Goal: Task Accomplishment & Management: Complete application form

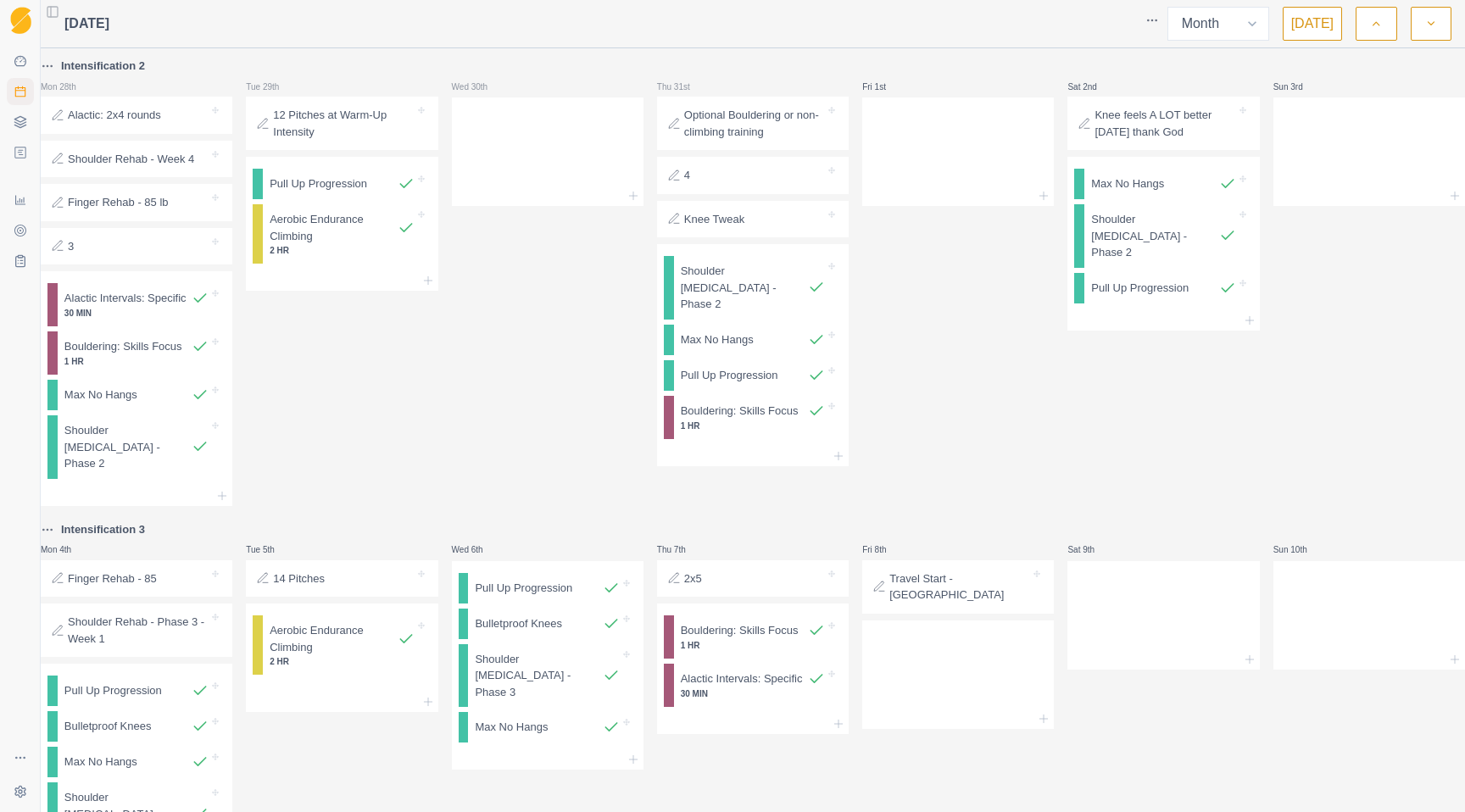
select select "month"
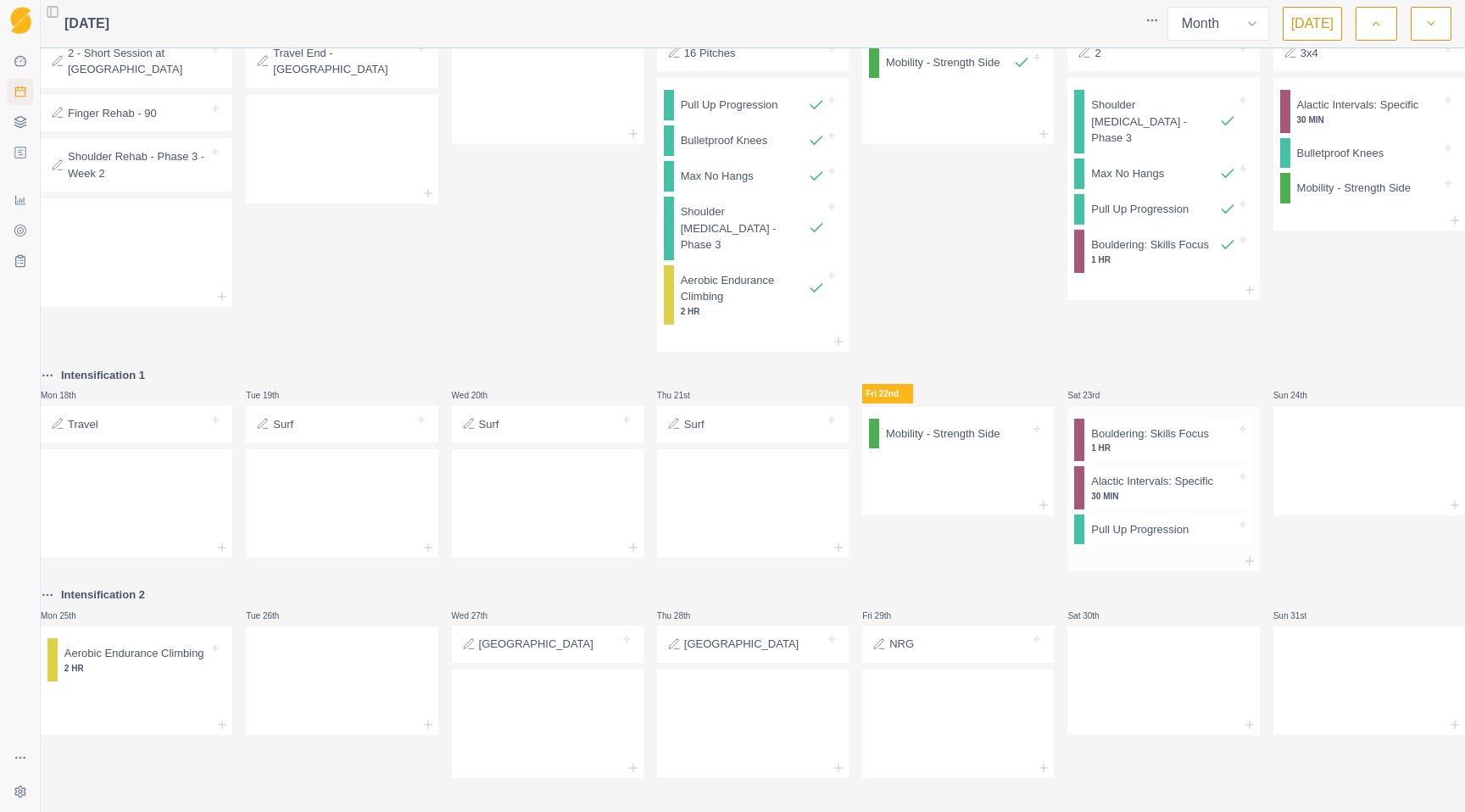
click at [1105, 551] on div at bounding box center [1162, 561] width 192 height 20
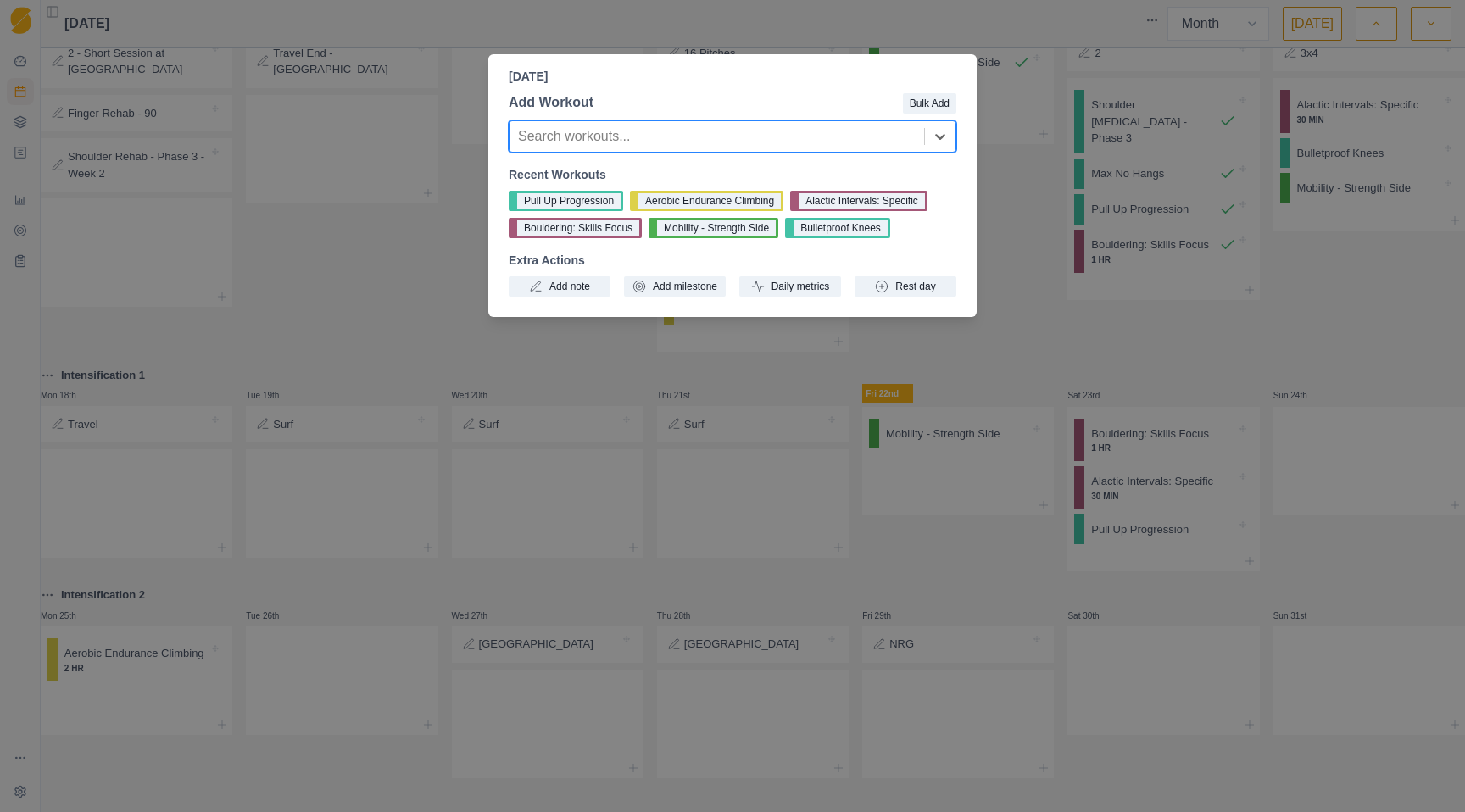
click at [388, 306] on div "[DATE] Add Workout Bulk Add Search workouts... Recent Workouts Pull Up Progress…" at bounding box center [732, 406] width 1465 height 812
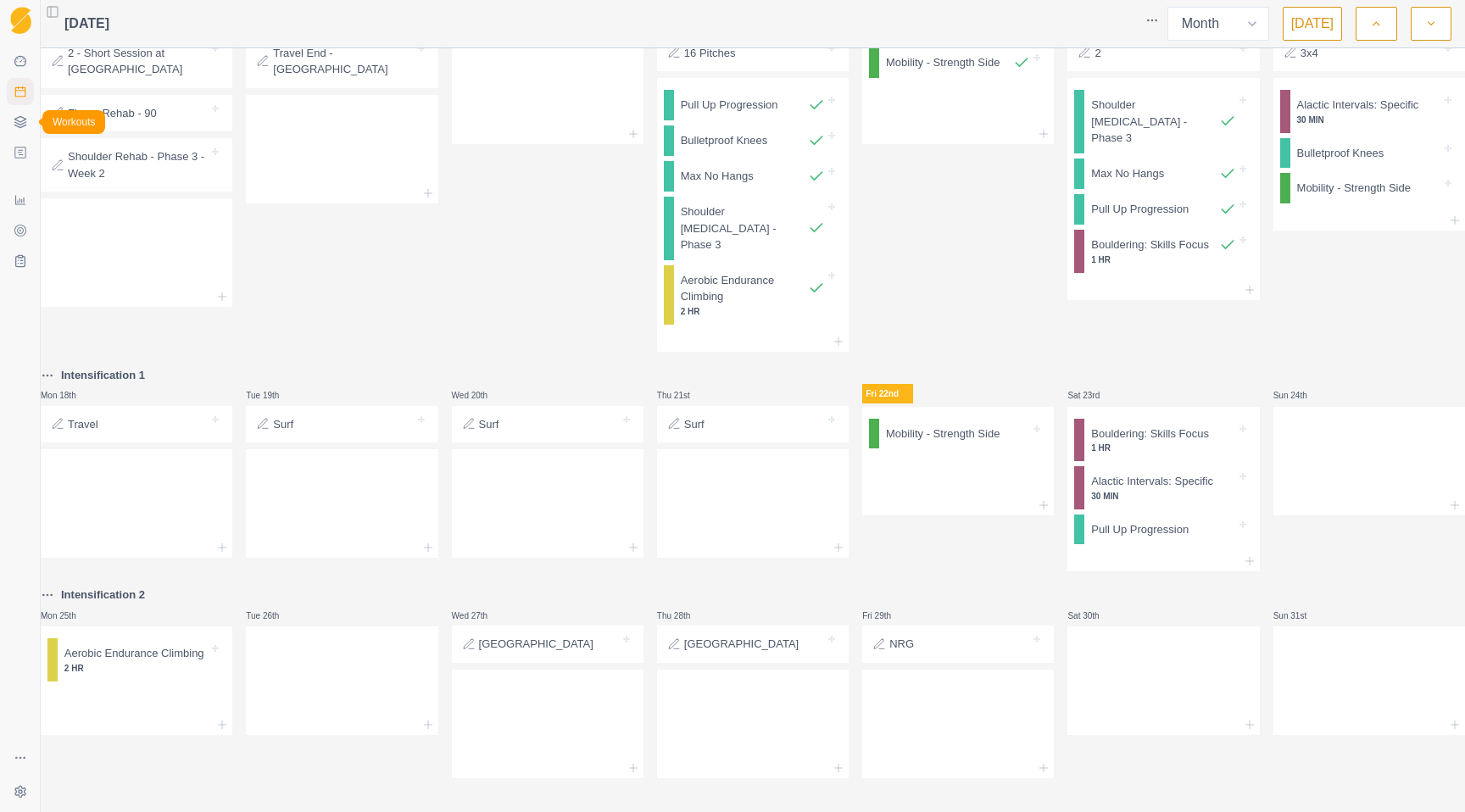
click at [18, 121] on polygon at bounding box center [19, 119] width 11 height 6
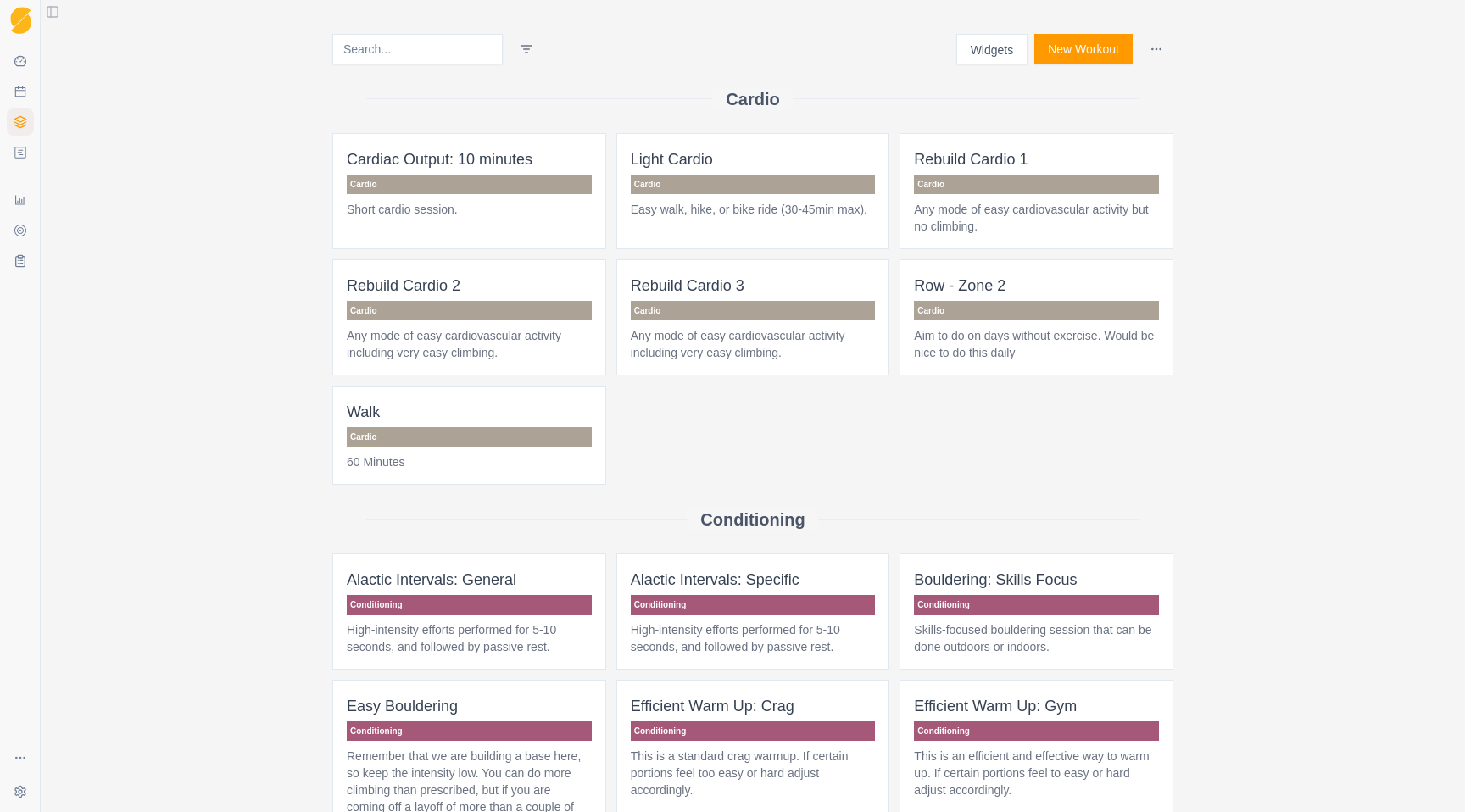
click at [1056, 50] on button "New Workout" at bounding box center [1083, 49] width 98 height 31
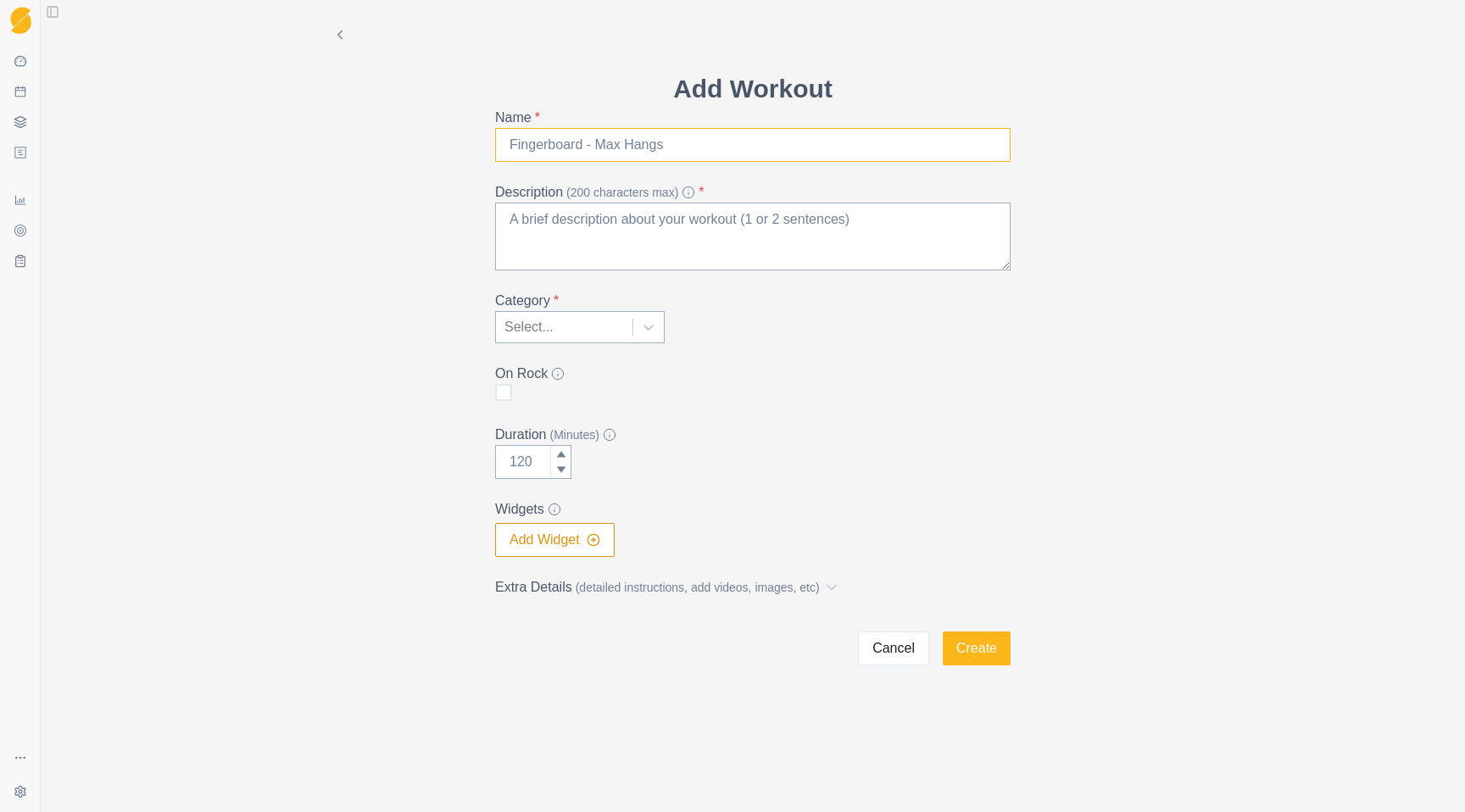
click at [655, 147] on input "Name *" at bounding box center [753, 144] width 516 height 34
type input "Daily Mobility A"
click at [551, 222] on textarea "Description (200 characters max) *" at bounding box center [753, 236] width 516 height 67
paste textarea "[URL][DOMAIN_NAME]"
type textarea "[URL][DOMAIN_NAME]"
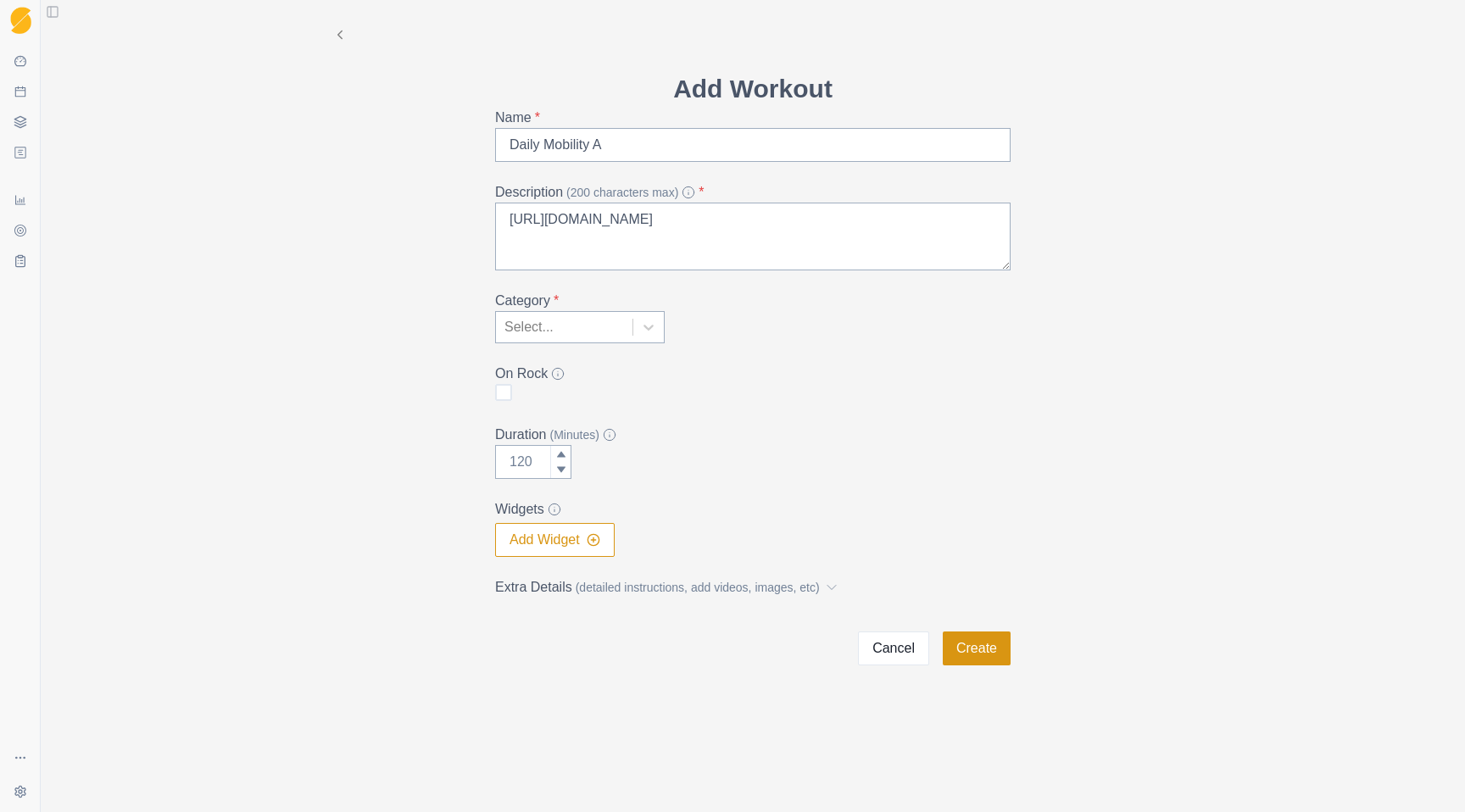
click at [964, 643] on button "Create" at bounding box center [976, 647] width 67 height 34
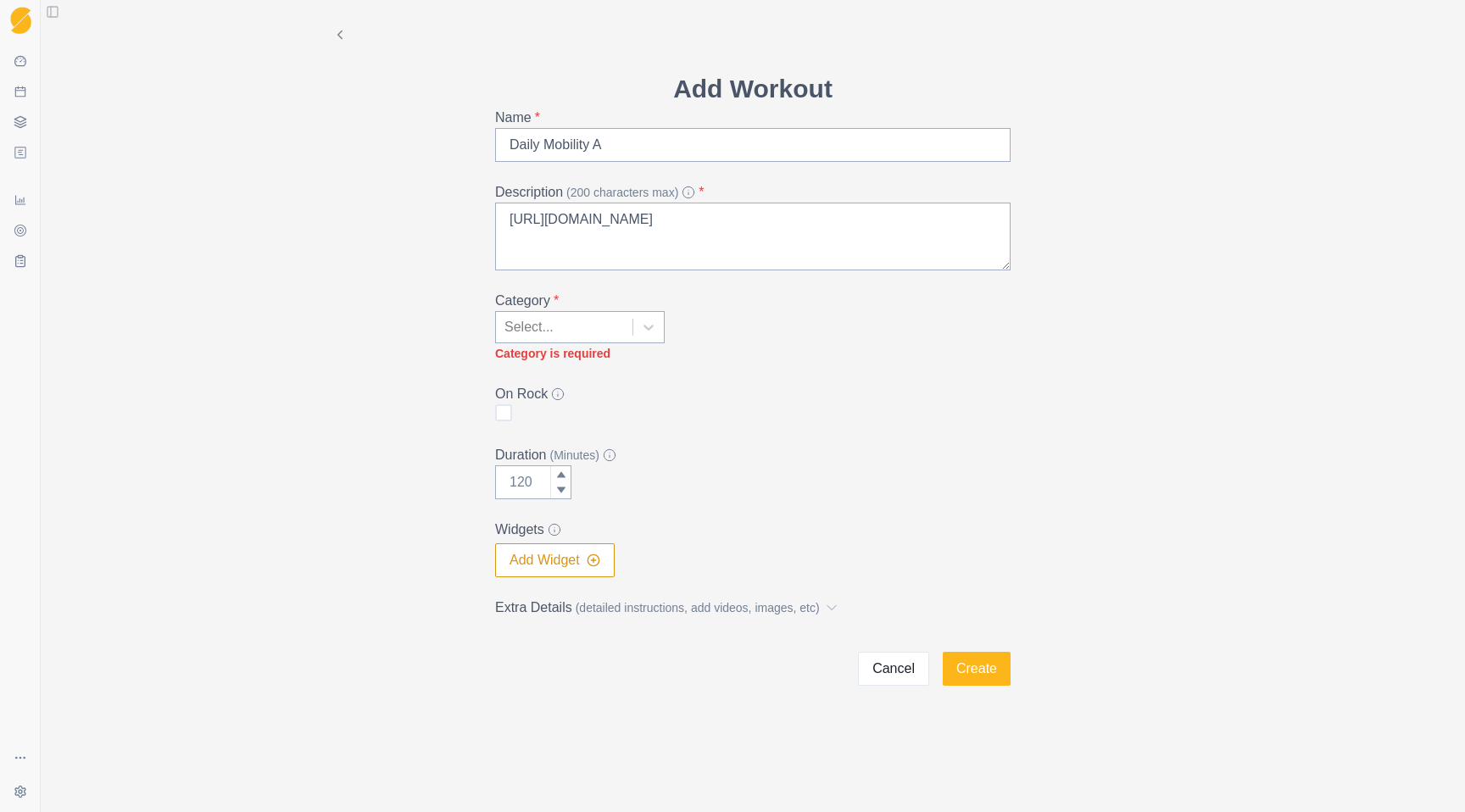
click at [576, 326] on div at bounding box center [564, 327] width 120 height 24
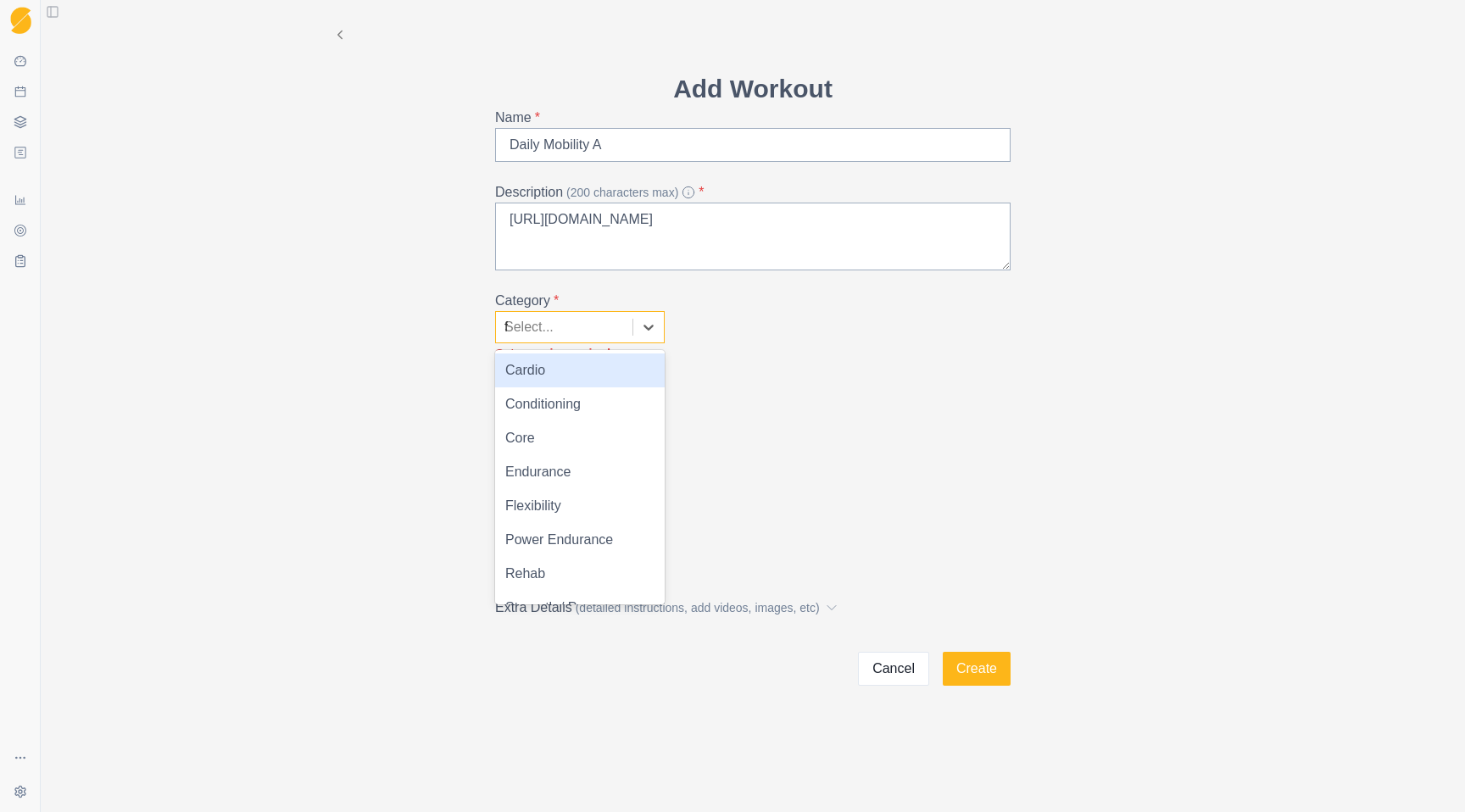
type input "fl"
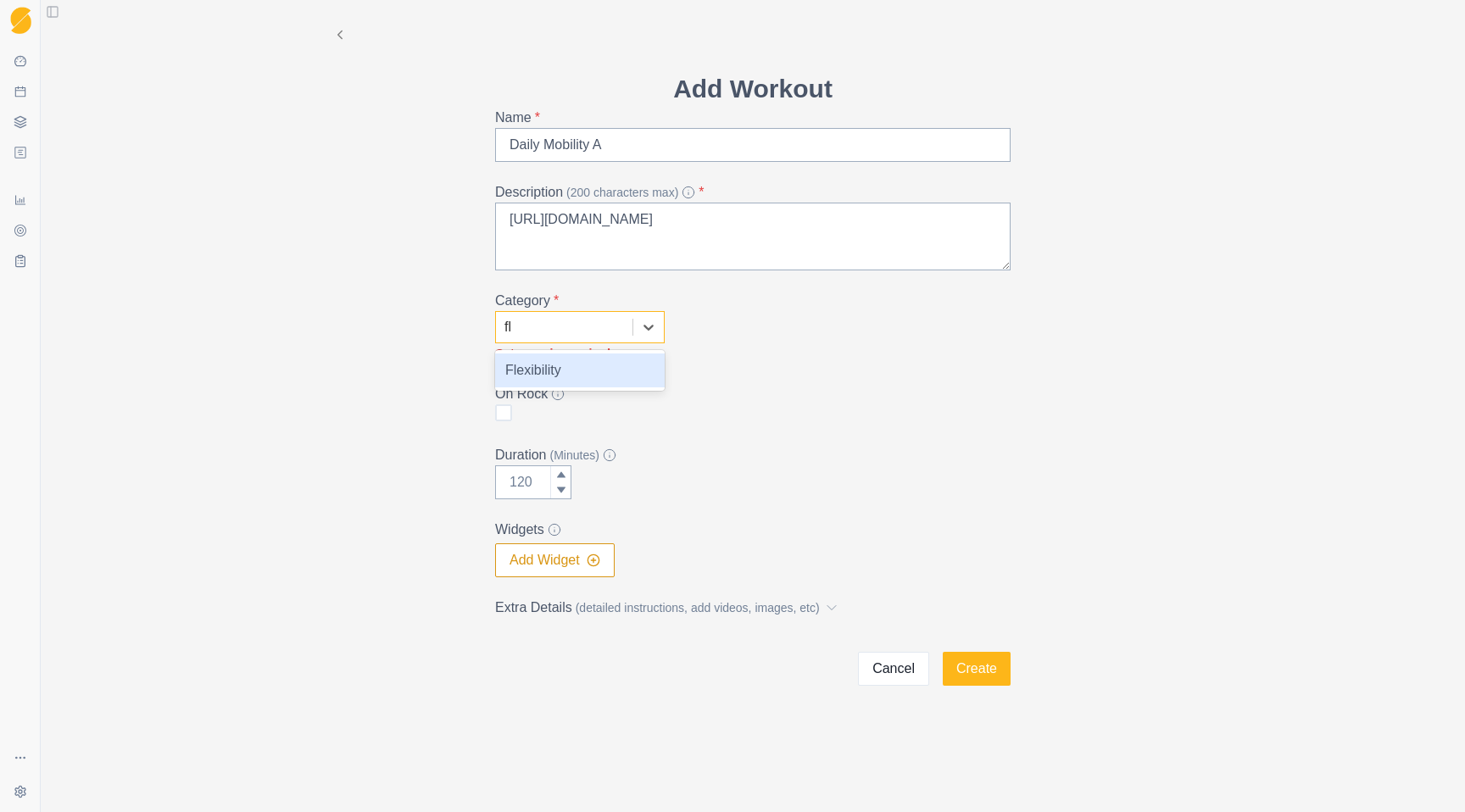
click at [564, 378] on div "Flexibility" at bounding box center [580, 370] width 170 height 34
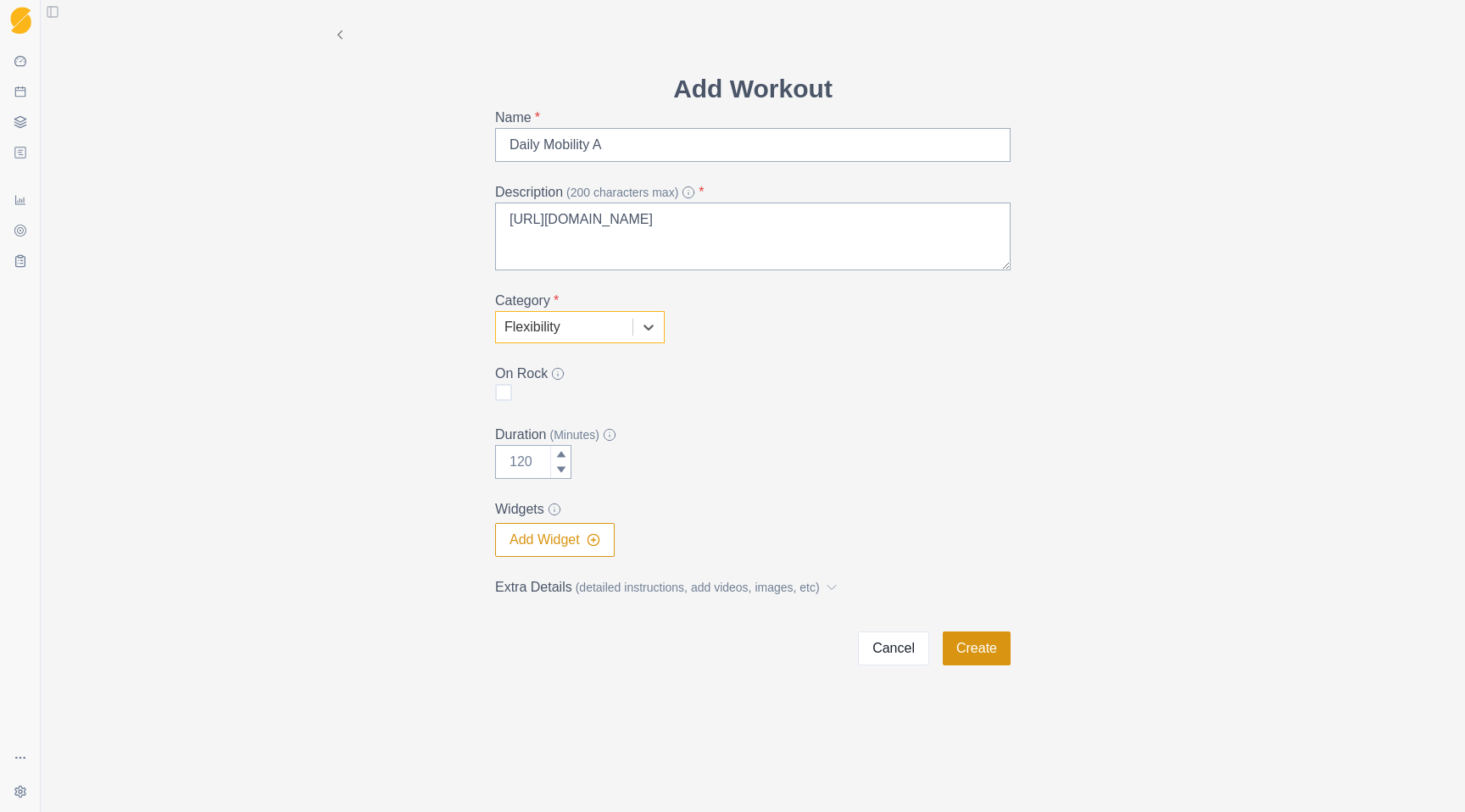
click at [982, 646] on button "Create" at bounding box center [976, 647] width 67 height 34
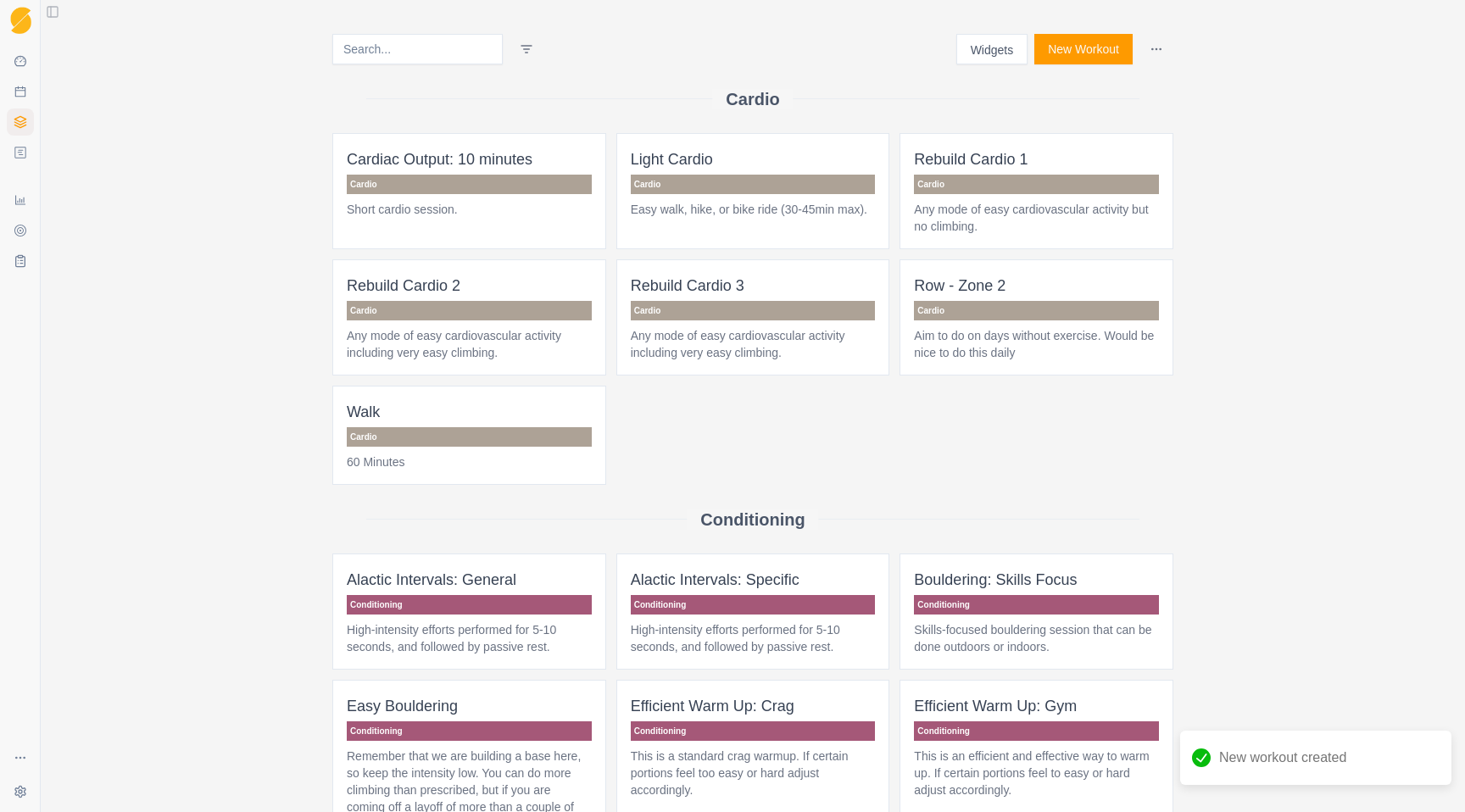
click at [1079, 52] on button "New Workout" at bounding box center [1083, 49] width 98 height 31
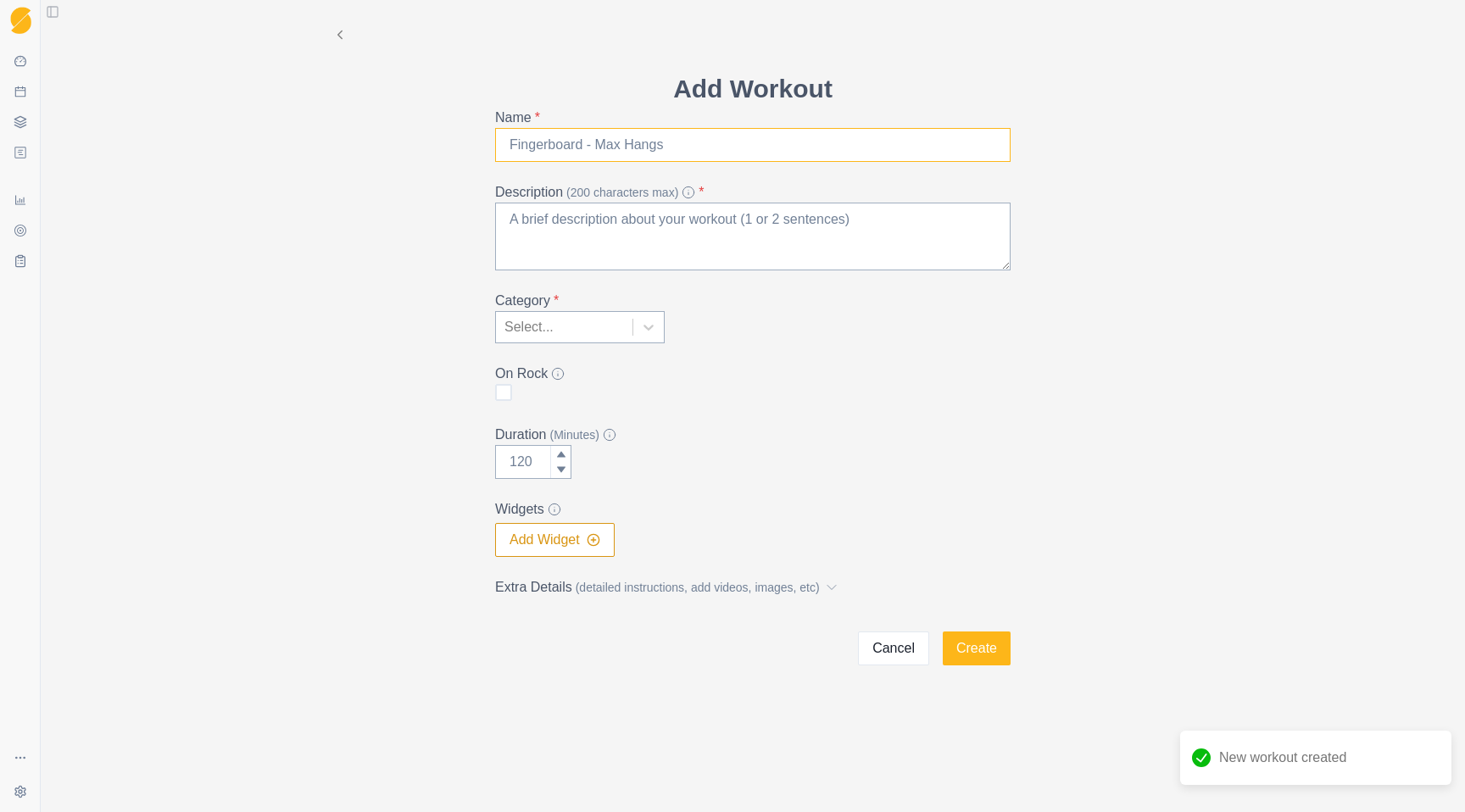
click at [670, 158] on input "Name *" at bounding box center [753, 144] width 516 height 34
type input "Daily Mobility B"
click at [623, 226] on textarea "Description (200 characters max) *" at bounding box center [753, 236] width 516 height 67
click at [578, 240] on textarea "Description (200 characters max) *" at bounding box center [753, 236] width 516 height 67
paste textarea "[URL][DOMAIN_NAME]"
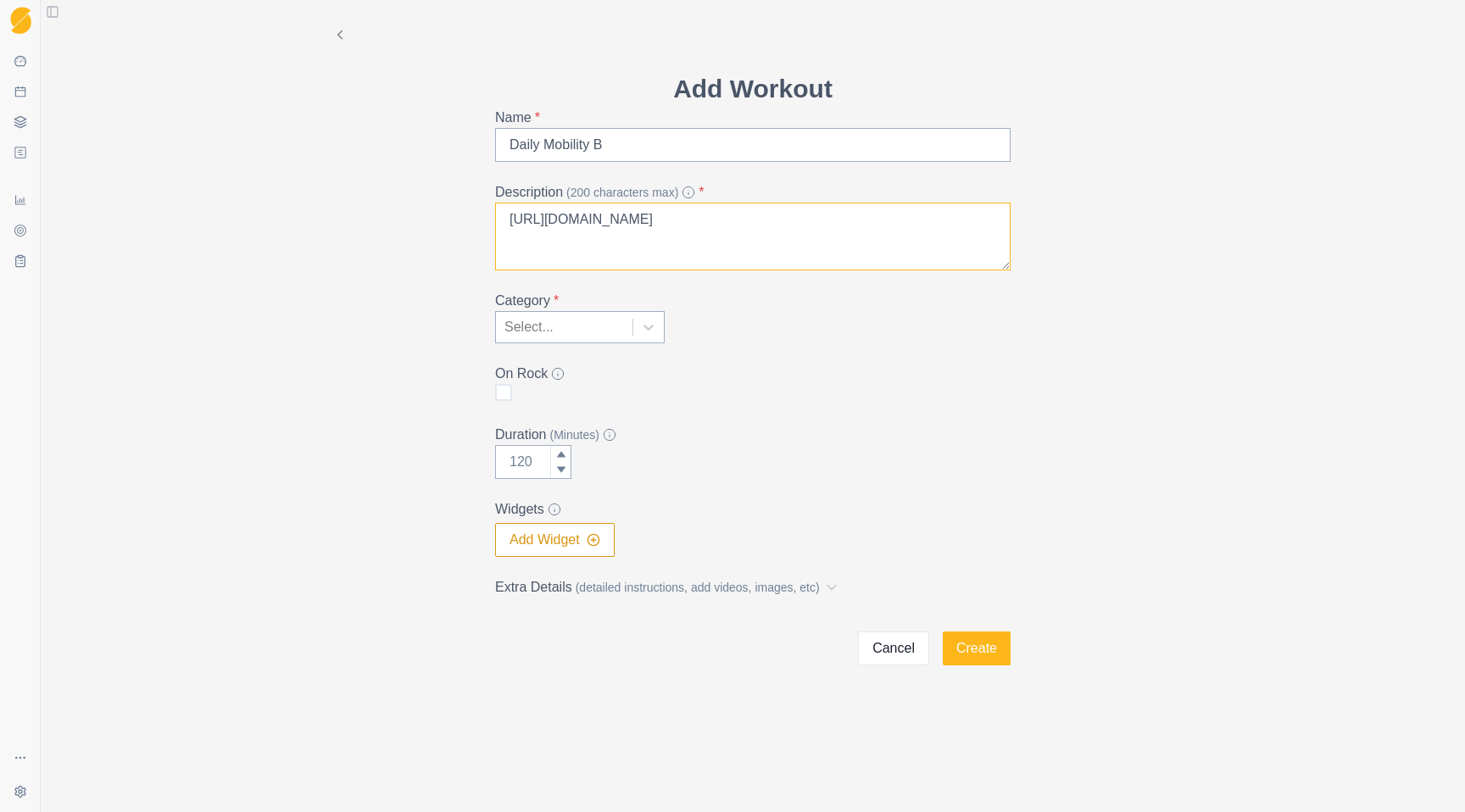
type textarea "[URL][DOMAIN_NAME]"
click at [568, 328] on div at bounding box center [564, 327] width 120 height 24
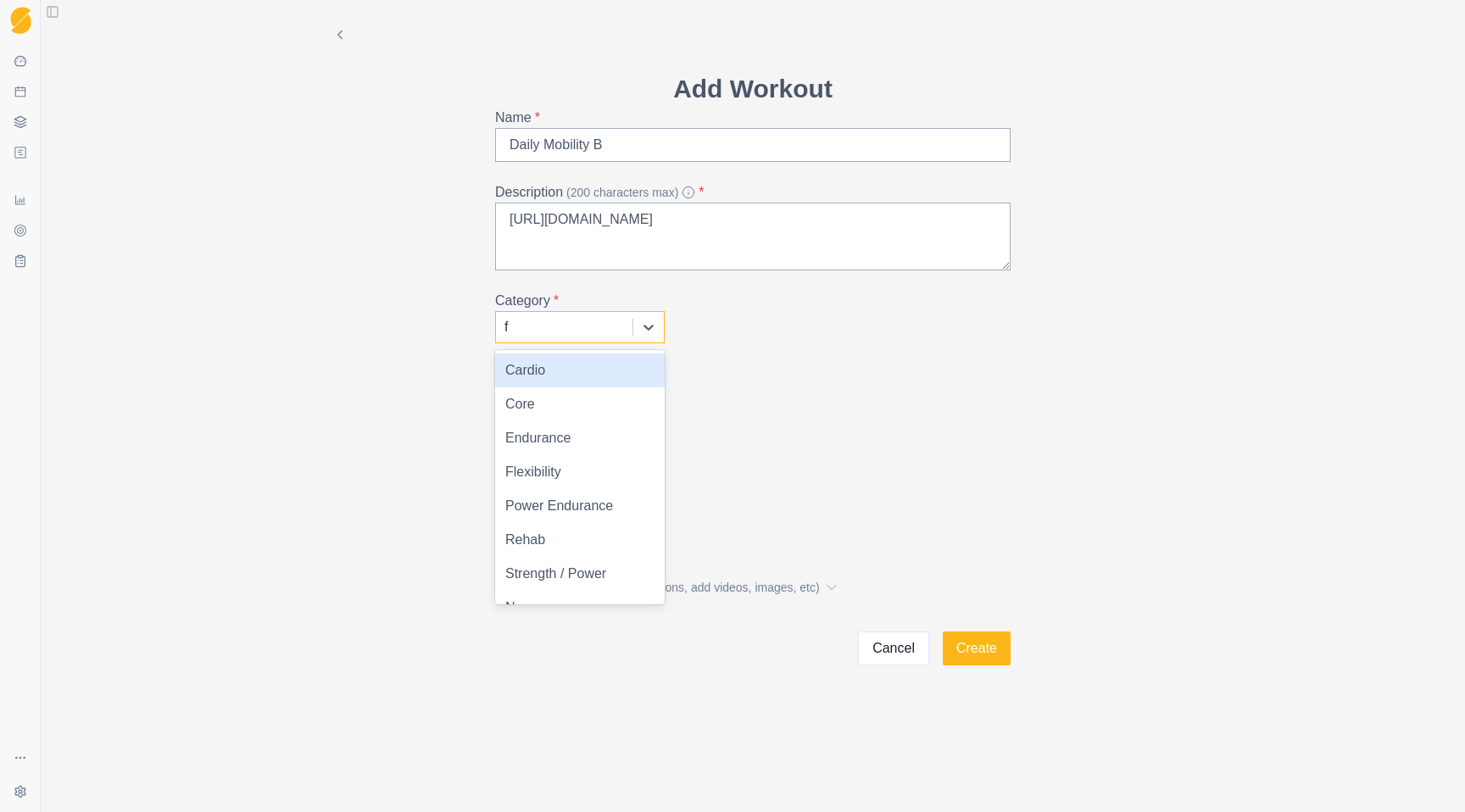
type input "fl"
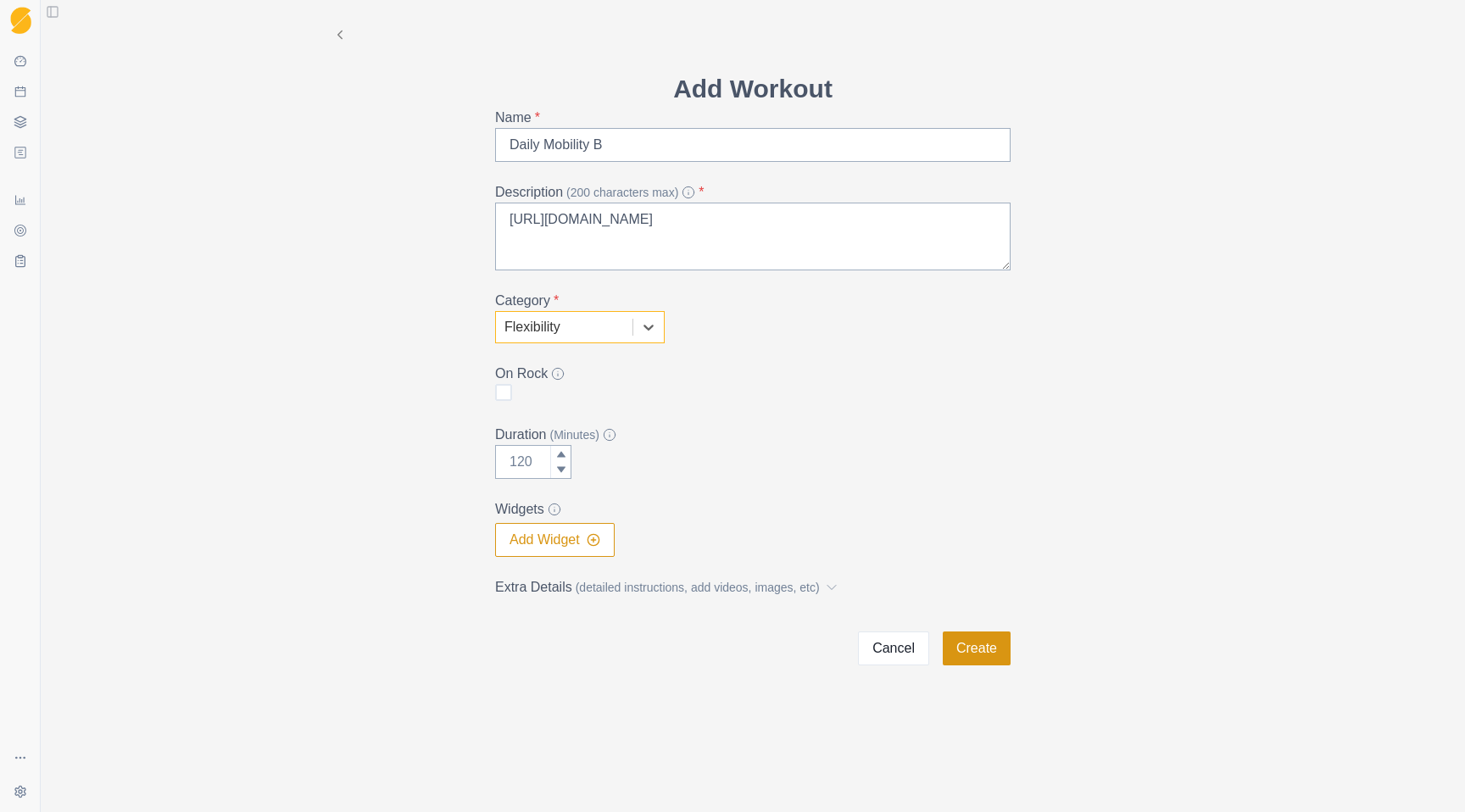
click at [982, 653] on button "Create" at bounding box center [976, 647] width 67 height 34
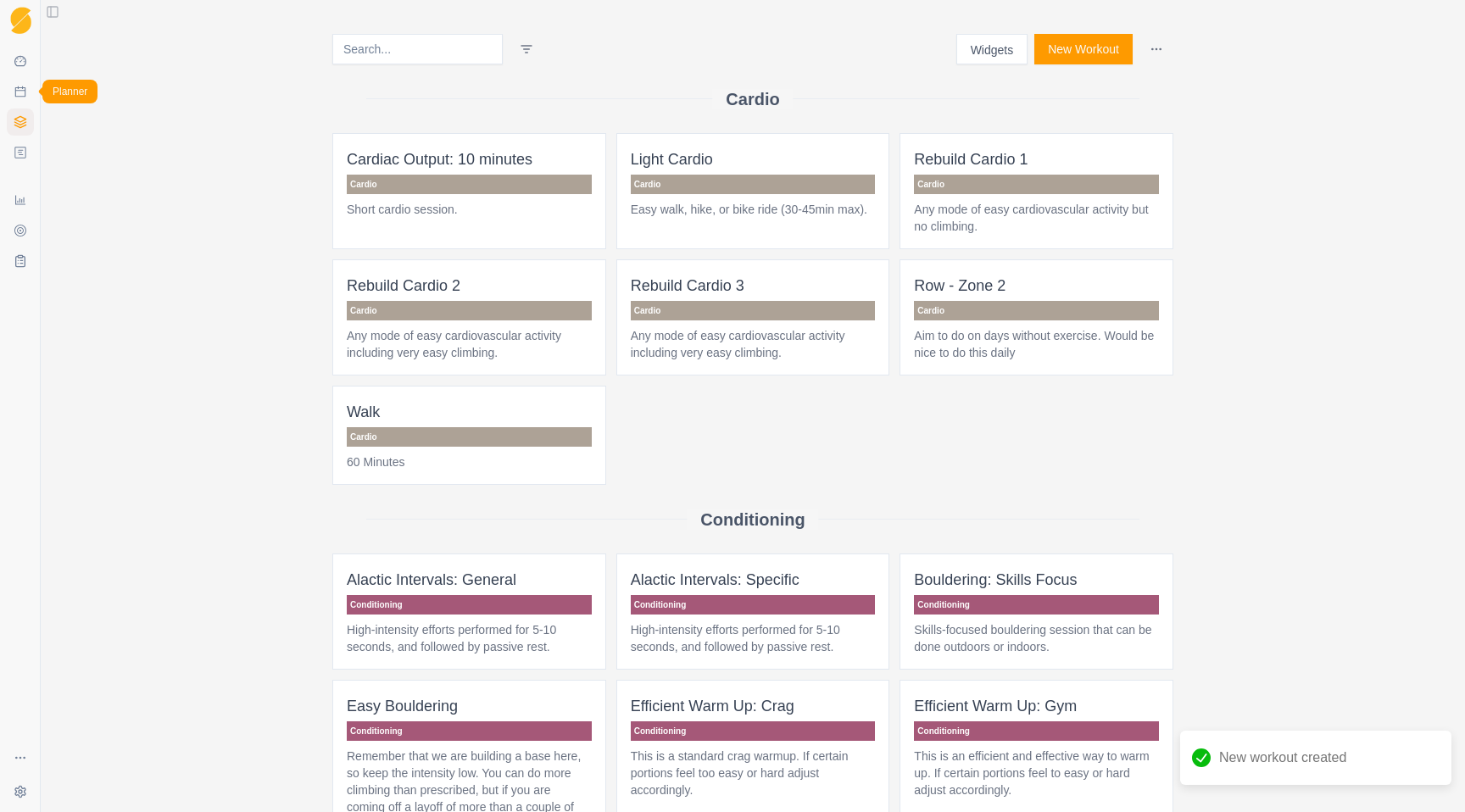
click at [21, 99] on link "Planner" at bounding box center [20, 92] width 27 height 27
select select "month"
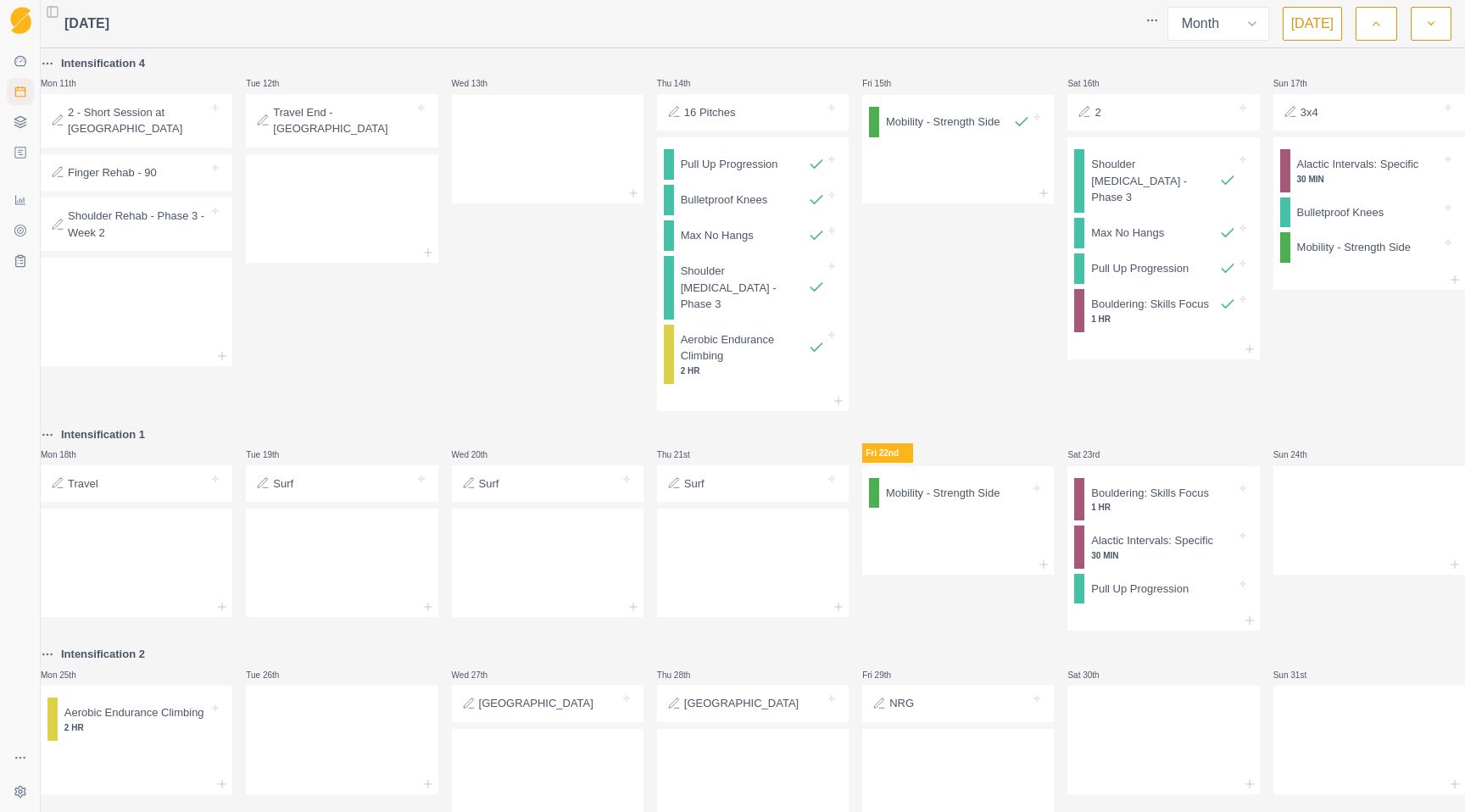
scroll to position [912, 0]
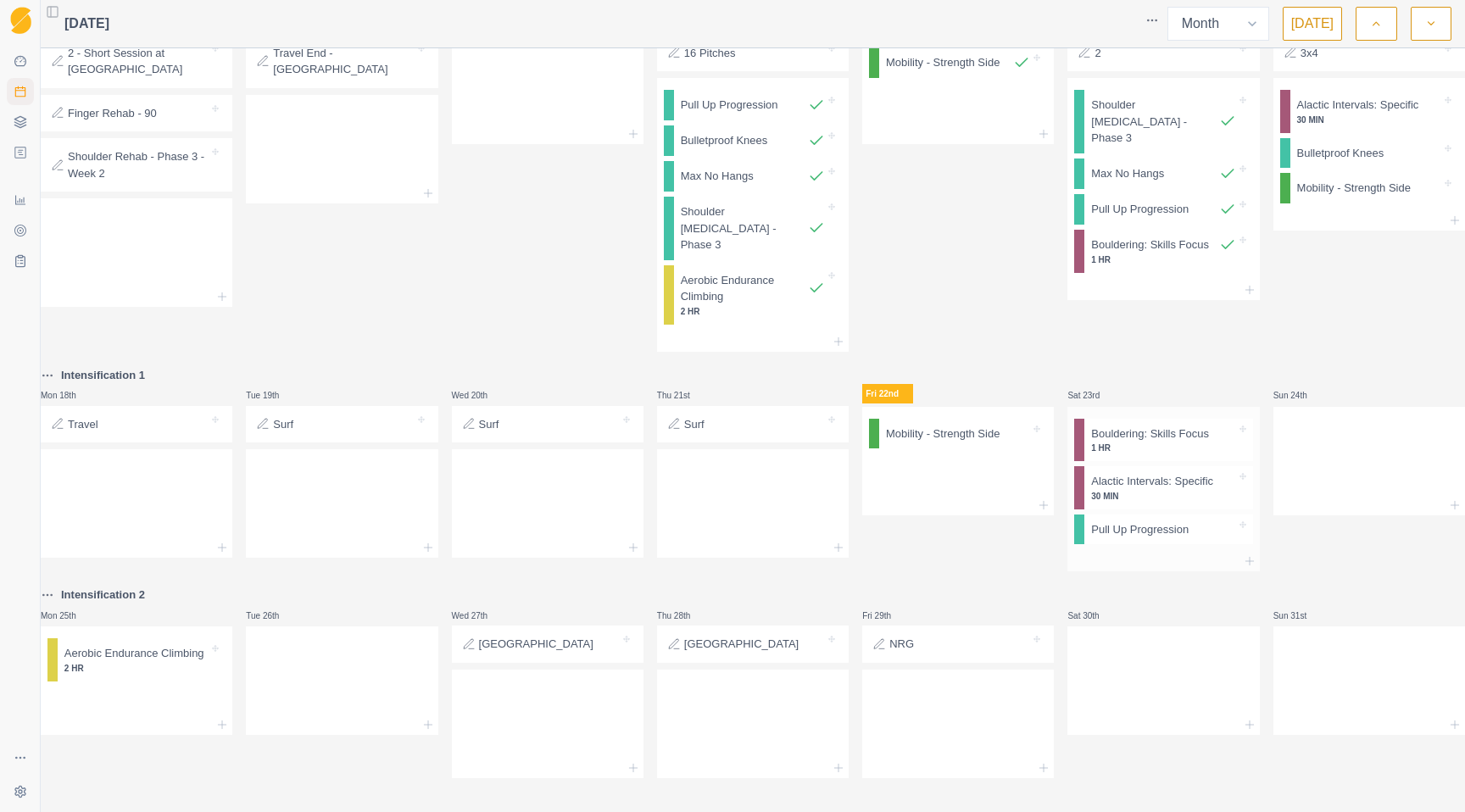
click at [1152, 551] on div at bounding box center [1162, 561] width 192 height 20
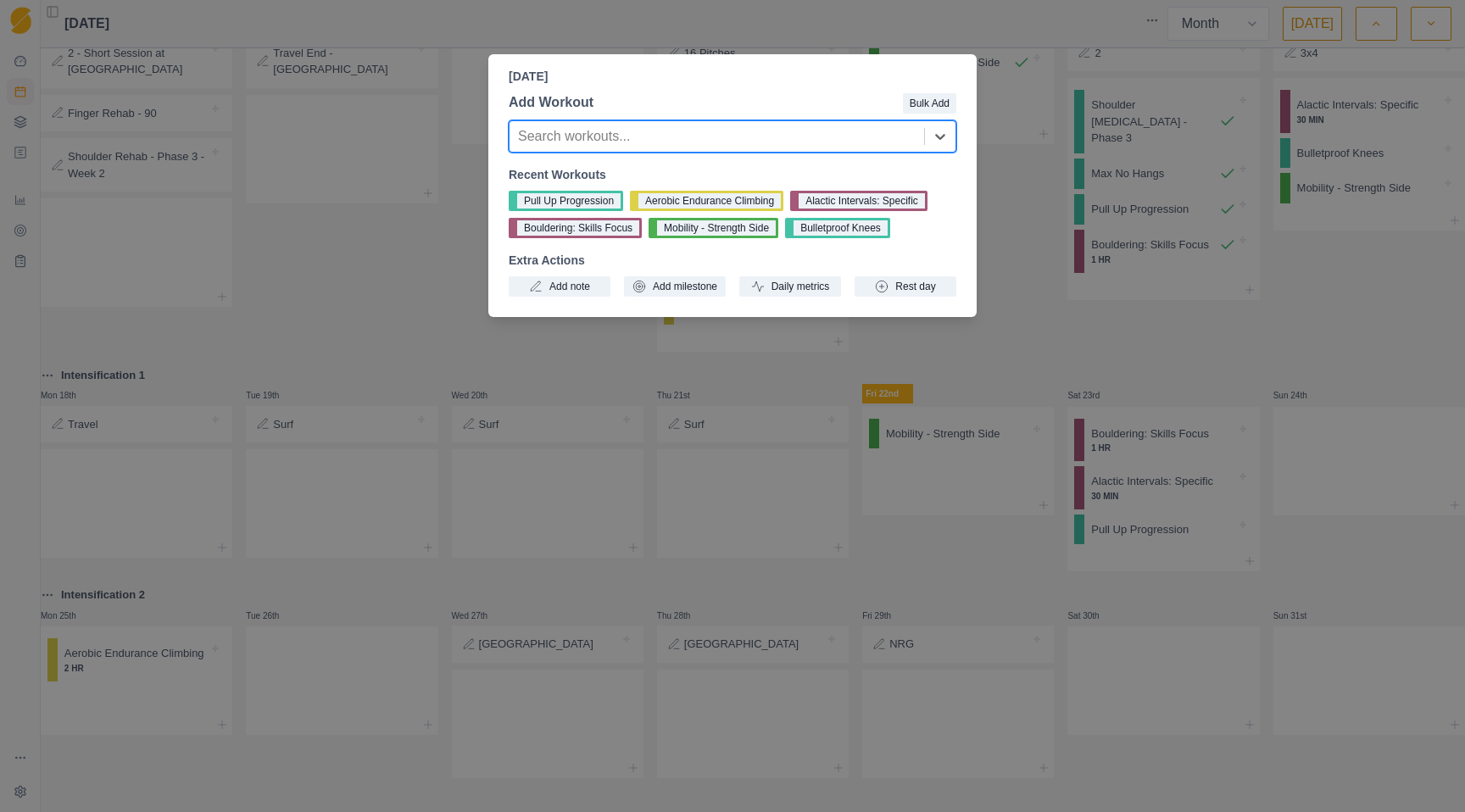
click at [697, 137] on div at bounding box center [716, 136] width 398 height 24
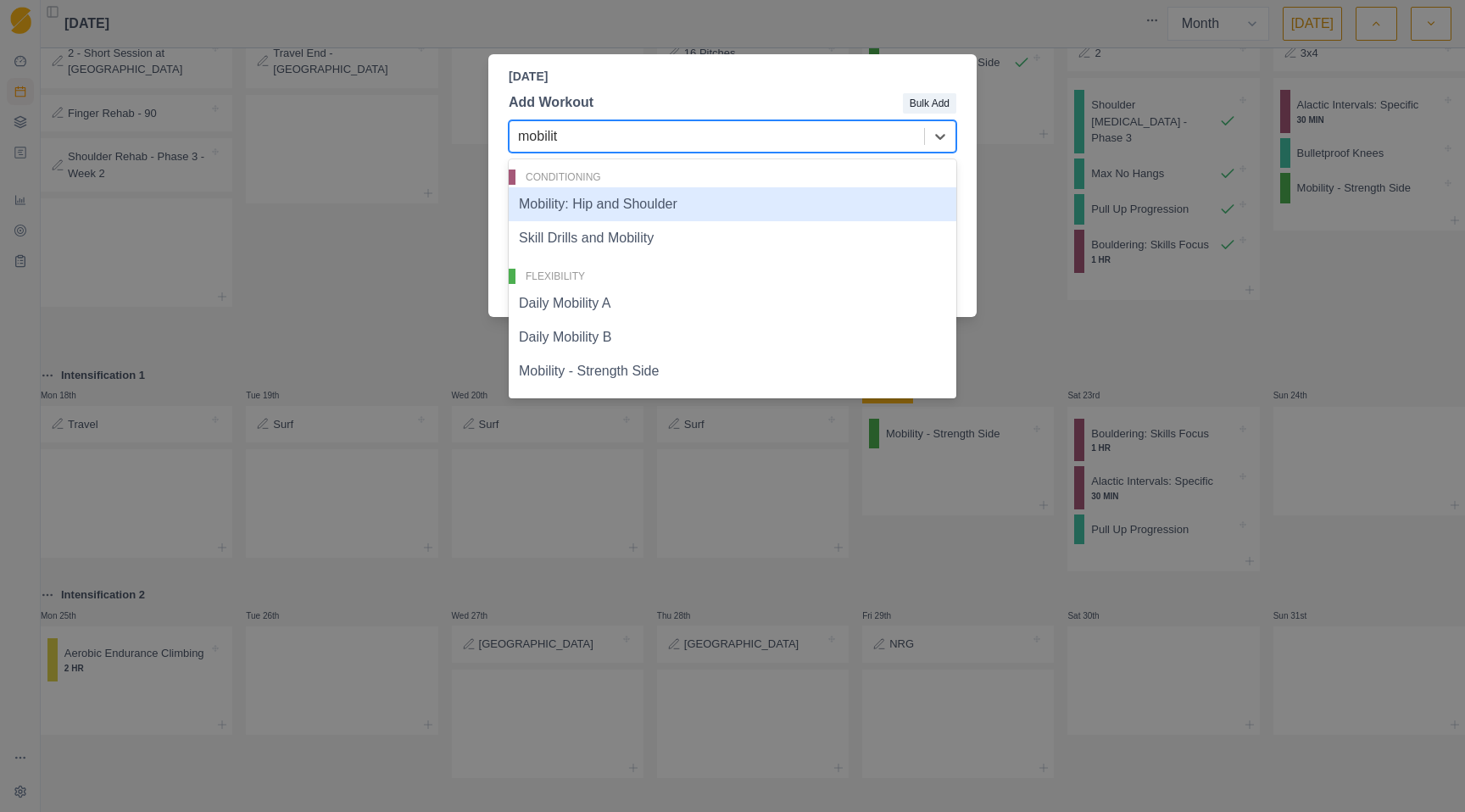
type input "mobility"
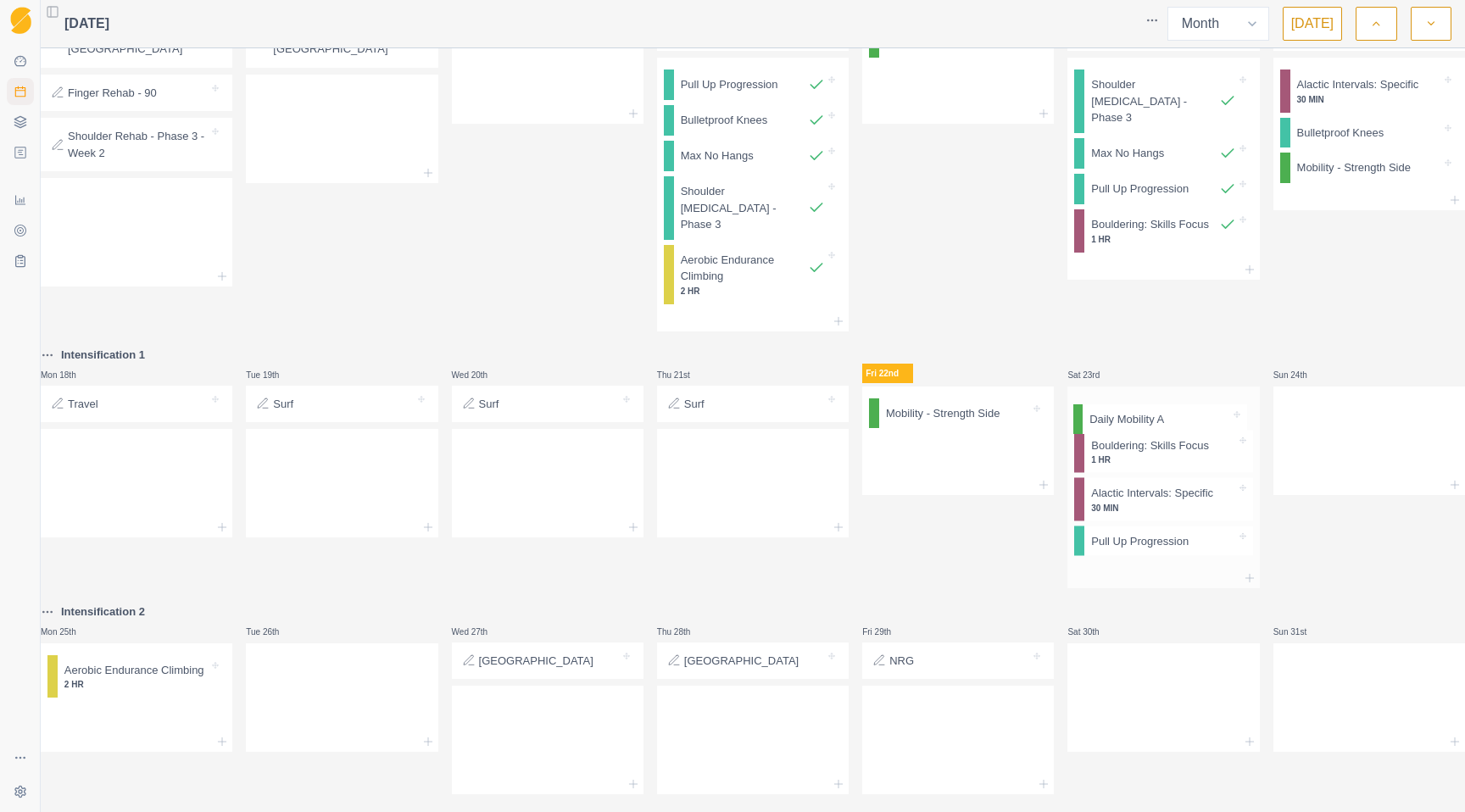
drag, startPoint x: 1131, startPoint y: 558, endPoint x: 1135, endPoint y: 422, distance: 136.1
click at [1135, 422] on div "Bouldering: Skills Focus 1 HR Alactic Intervals: Specific 30 MIN Pull Up Progre…" at bounding box center [1162, 477] width 192 height 181
click at [1341, 433] on div at bounding box center [1369, 436] width 192 height 74
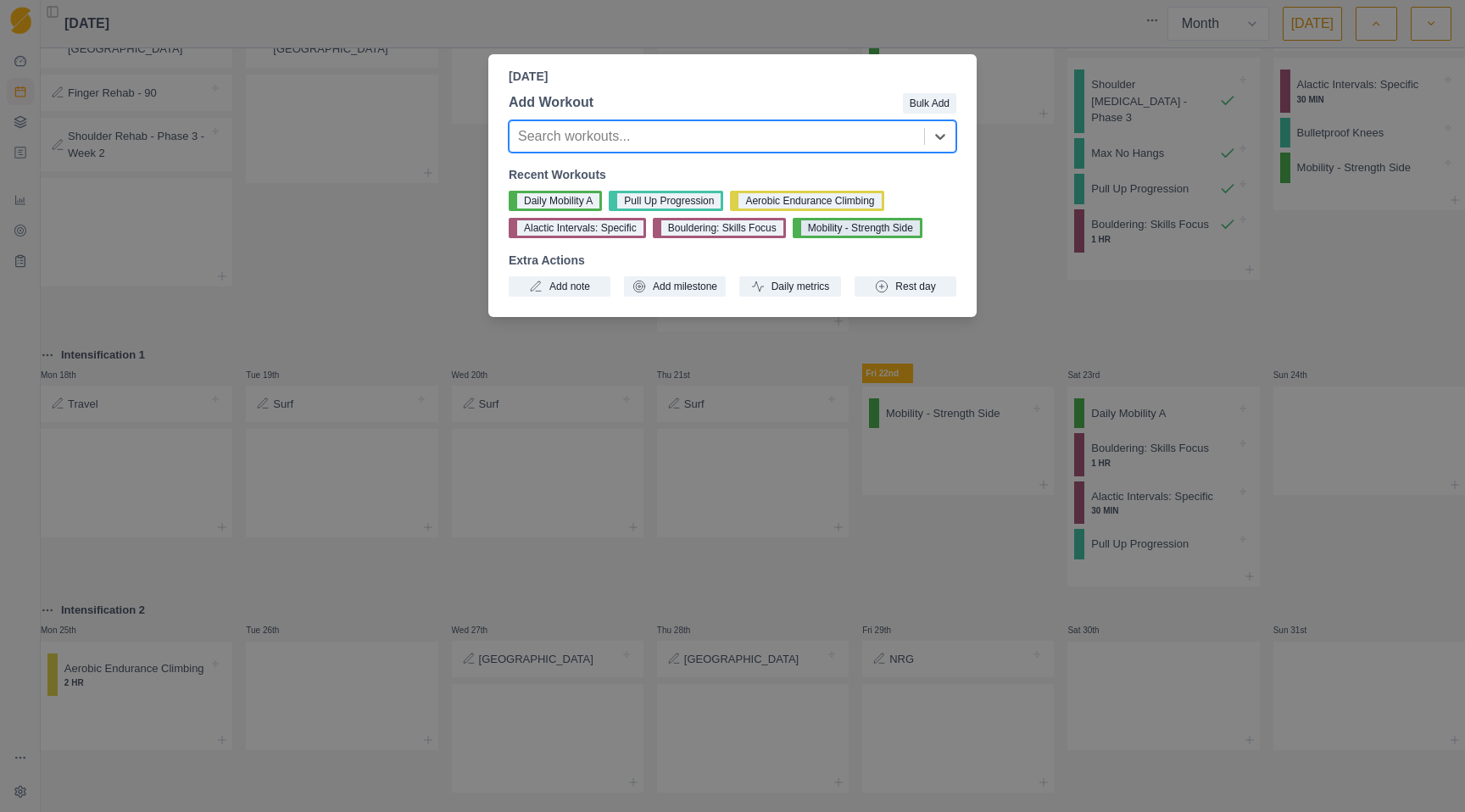
click at [849, 227] on button "Mobility - Strength Side" at bounding box center [857, 227] width 130 height 20
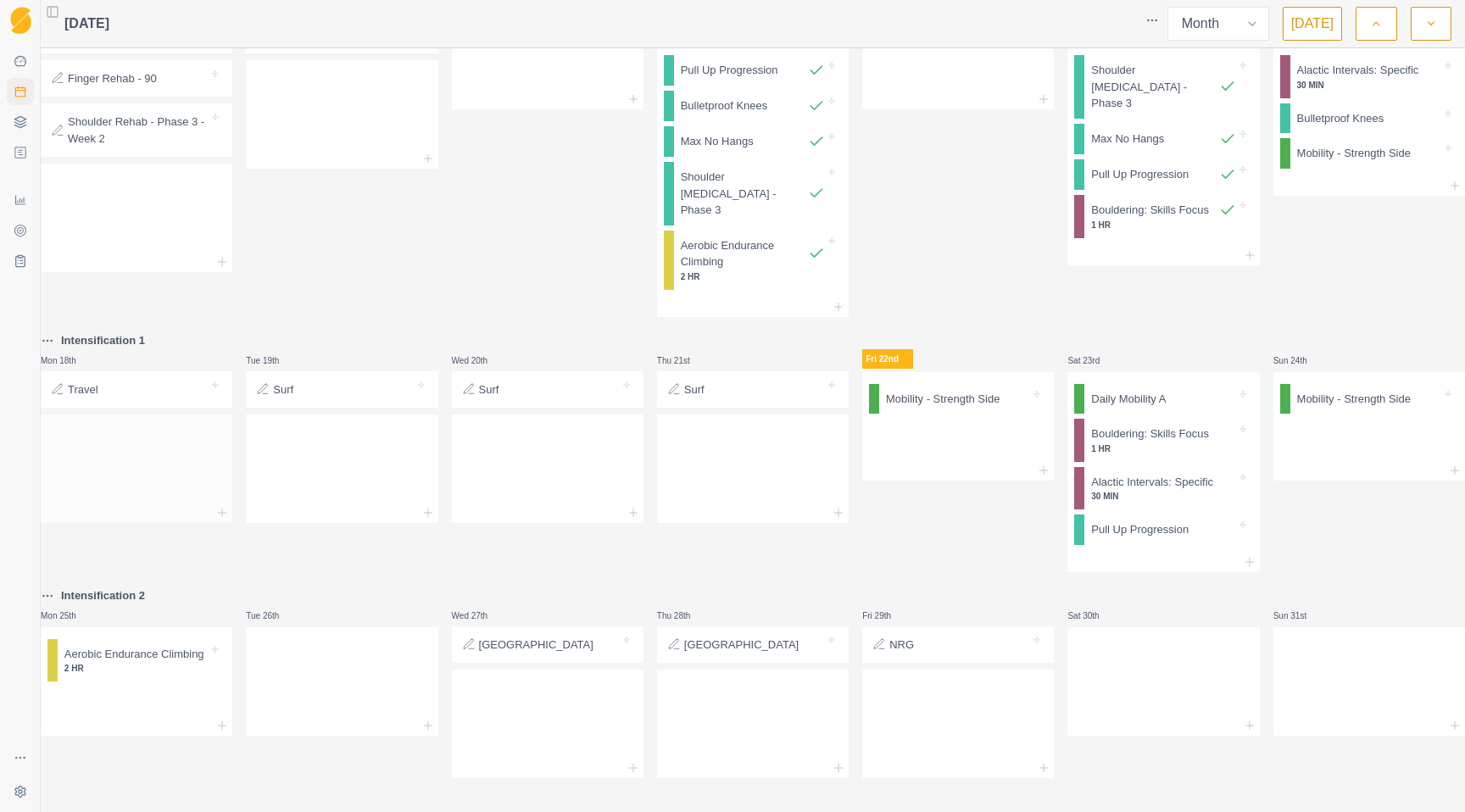
scroll to position [949, 0]
click at [970, 390] on p "Mobility - Strength Side" at bounding box center [943, 399] width 114 height 17
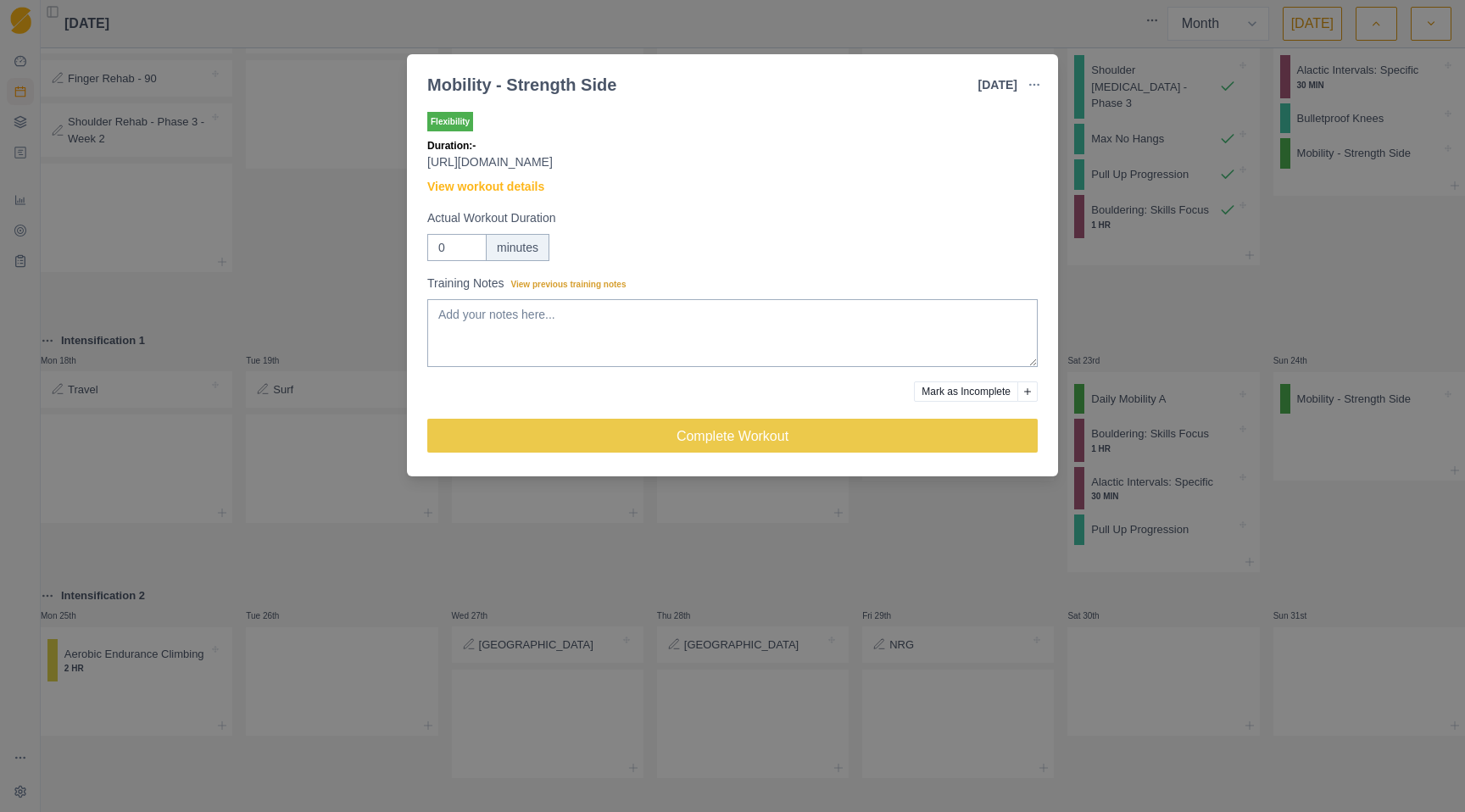
click at [628, 165] on p "[URL][DOMAIN_NAME]" at bounding box center [732, 162] width 610 height 17
copy p "[URL][DOMAIN_NAME]"
